Goal: Information Seeking & Learning: Learn about a topic

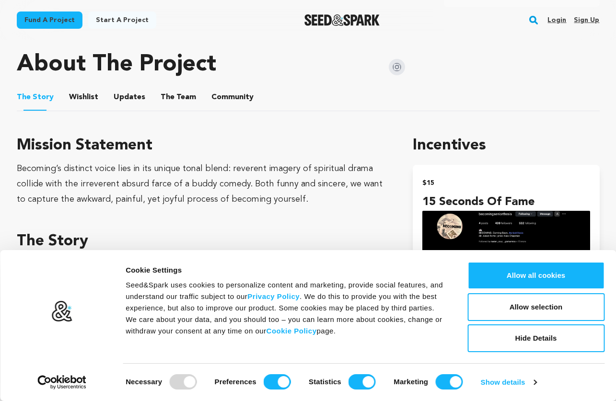
scroll to position [483, 0]
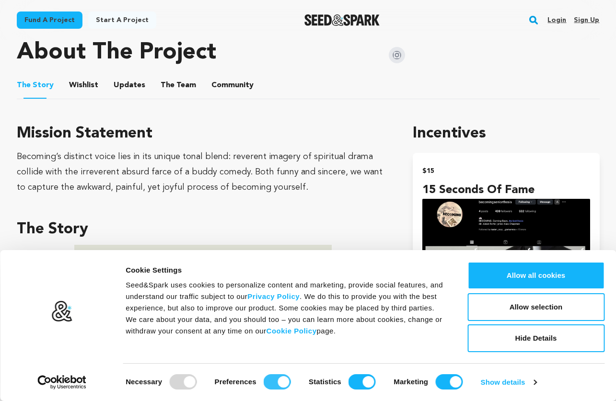
click at [273, 383] on input "Preferences" at bounding box center [276, 381] width 27 height 15
checkbox input "false"
click at [354, 380] on input "Statistics" at bounding box center [361, 381] width 27 height 15
checkbox input "false"
click at [446, 383] on input "Marketing" at bounding box center [448, 381] width 27 height 15
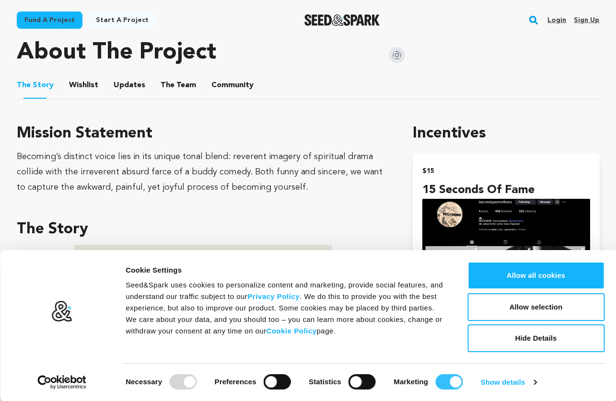
checkbox input "false"
click at [516, 303] on button "Allow selection" at bounding box center [535, 307] width 137 height 28
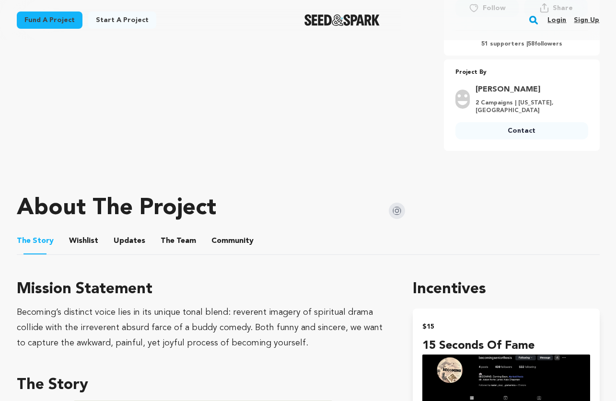
scroll to position [315, 0]
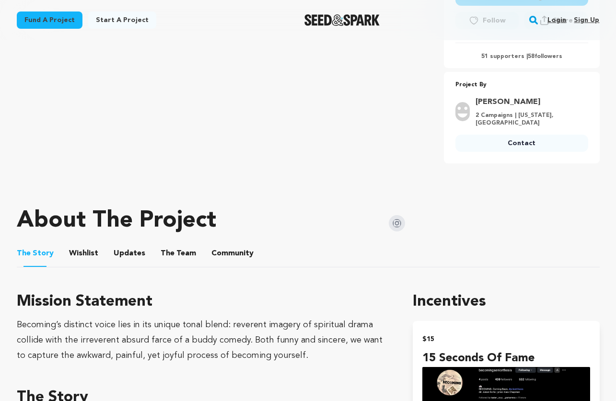
click at [174, 252] on button "The Team" at bounding box center [178, 255] width 23 height 23
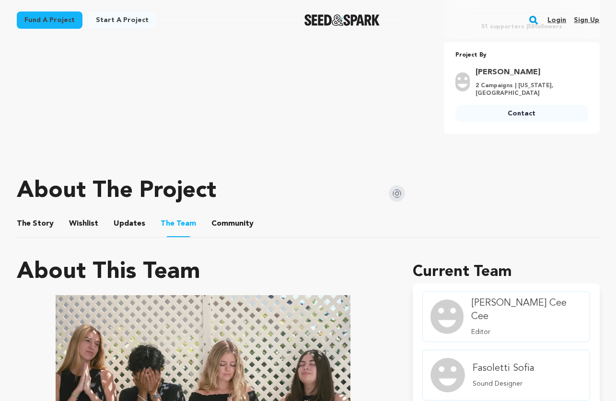
scroll to position [347, 0]
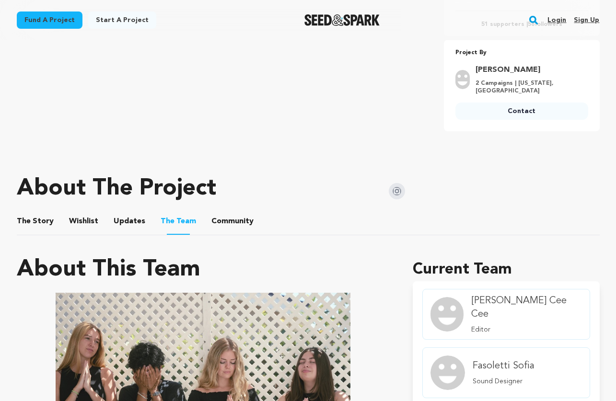
click at [223, 219] on button "Community" at bounding box center [232, 223] width 23 height 23
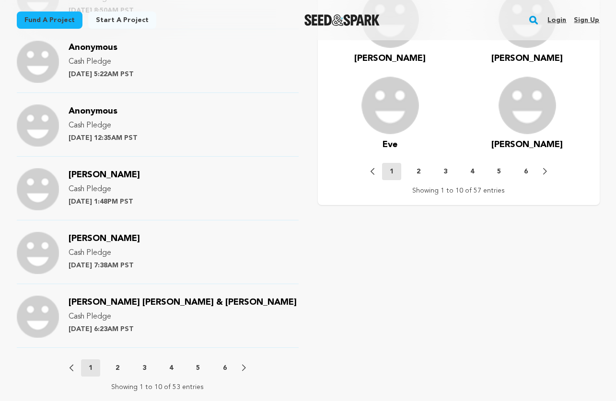
scroll to position [918, 0]
click at [116, 366] on p "2" at bounding box center [117, 368] width 4 height 10
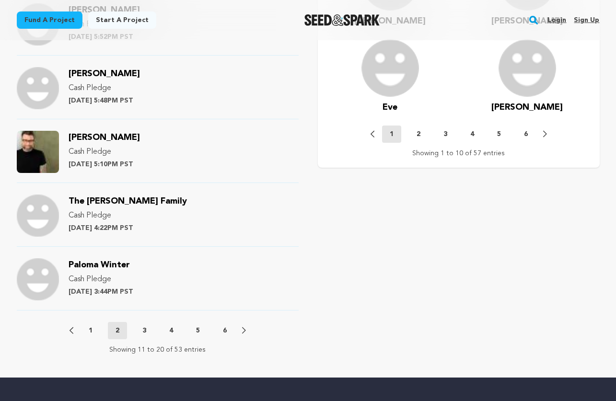
scroll to position [958, 0]
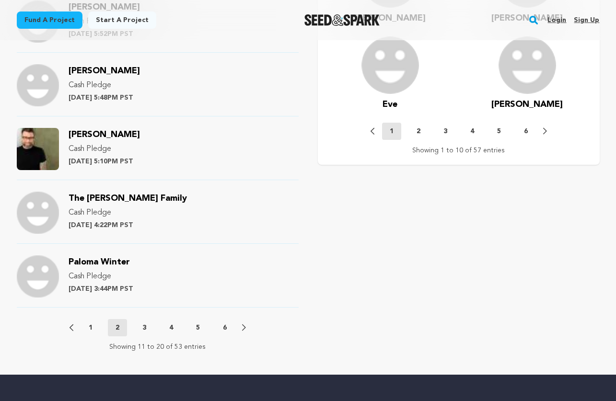
click at [143, 325] on p "3" at bounding box center [144, 328] width 4 height 10
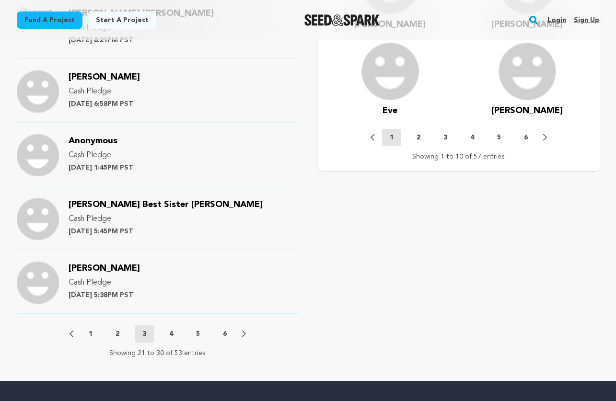
scroll to position [952, 0]
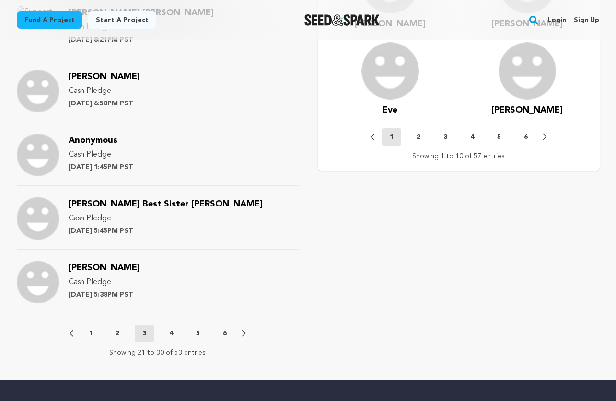
click at [171, 333] on p "4" at bounding box center [171, 334] width 4 height 10
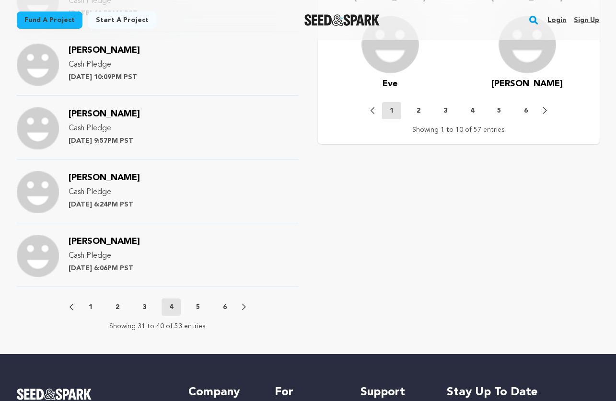
scroll to position [980, 0]
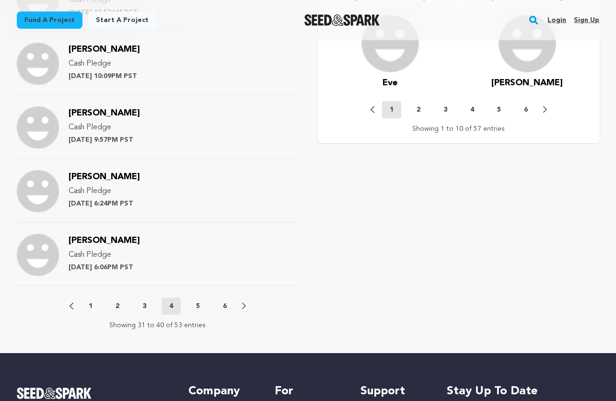
click at [198, 304] on p "5" at bounding box center [198, 306] width 4 height 10
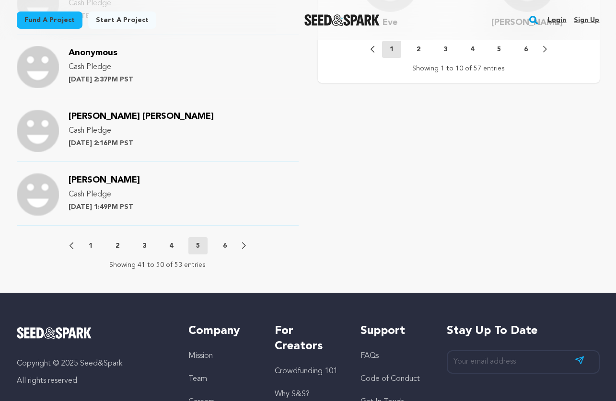
scroll to position [1045, 0]
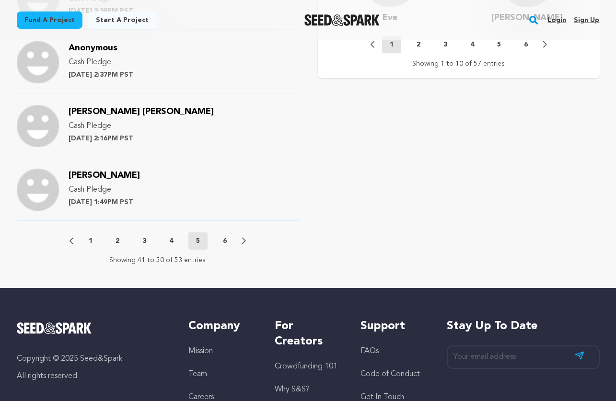
click at [224, 241] on p "6" at bounding box center [225, 241] width 4 height 10
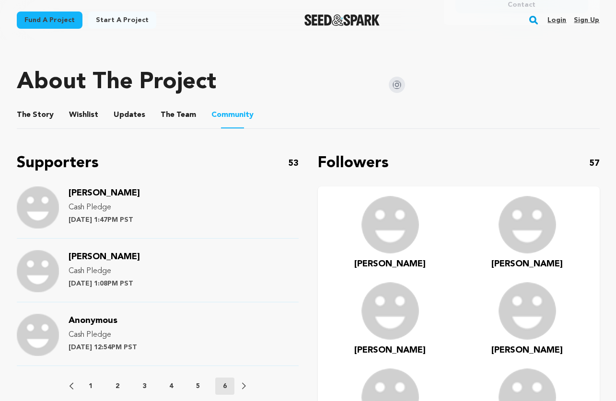
scroll to position [454, 0]
click at [89, 386] on p "1" at bounding box center [91, 386] width 4 height 10
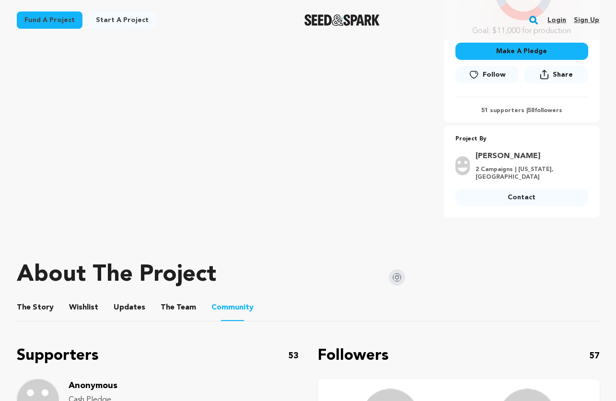
scroll to position [263, 0]
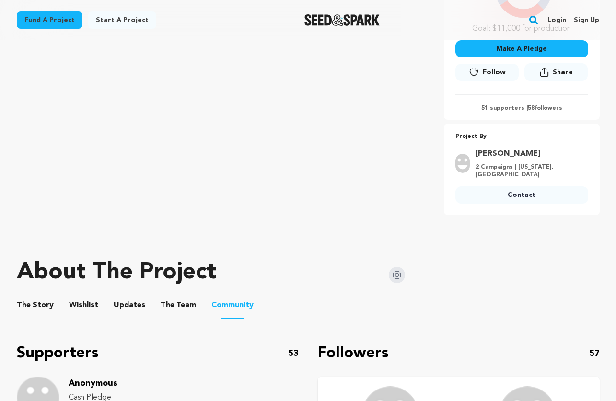
click at [36, 304] on button "The Story" at bounding box center [34, 307] width 23 height 23
